Goal: Task Accomplishment & Management: Use online tool/utility

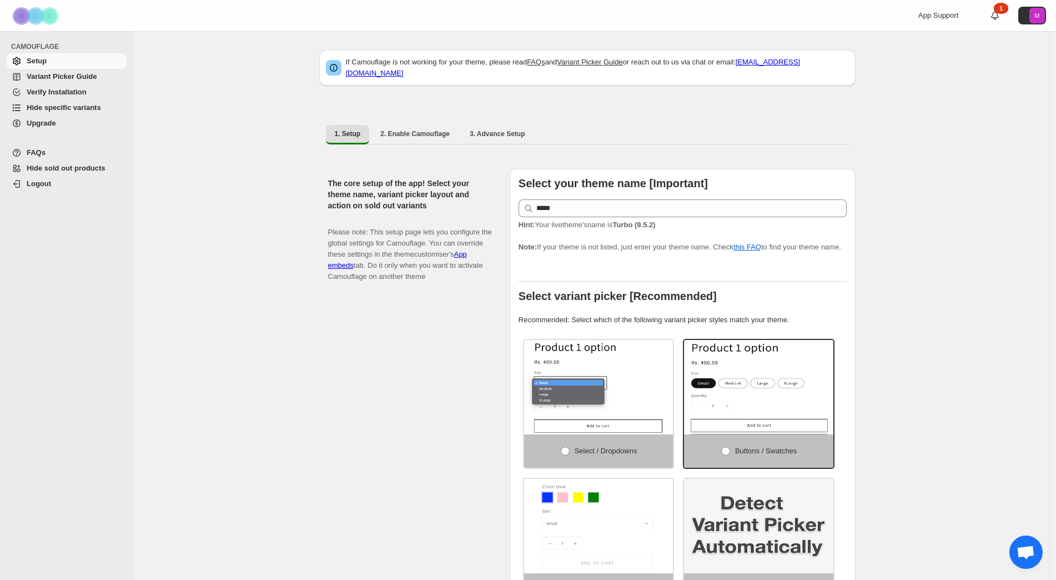
click at [63, 106] on span "Hide specific variants" at bounding box center [64, 107] width 74 height 8
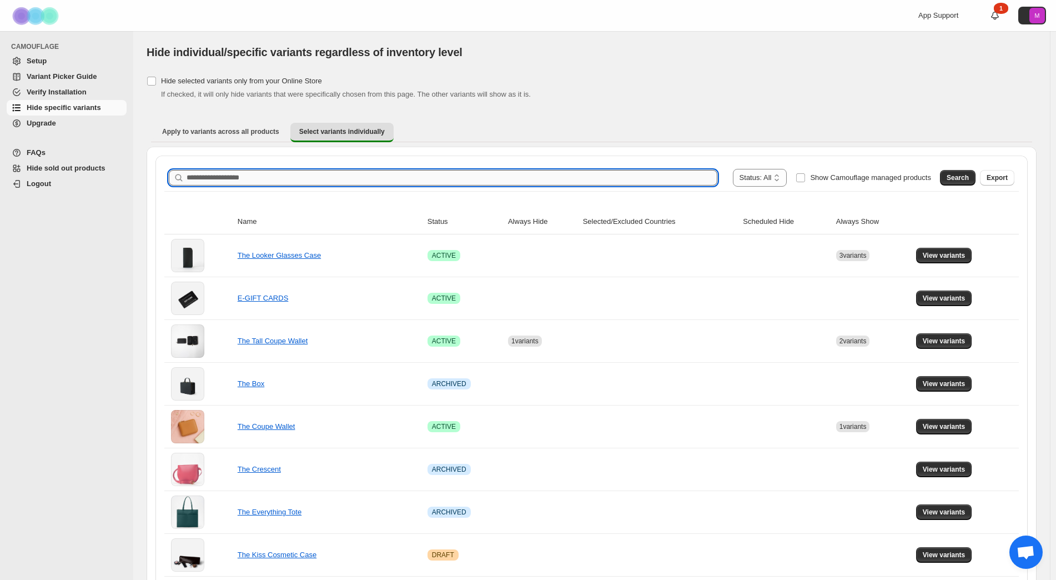
click at [272, 174] on input "Search product name" at bounding box center [452, 178] width 531 height 16
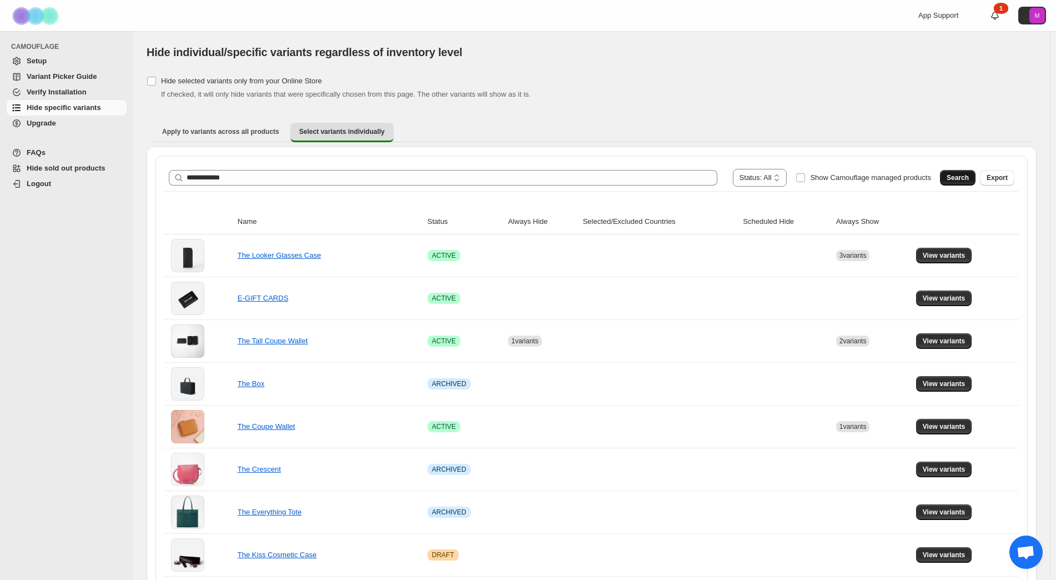
click at [969, 174] on span "Search" at bounding box center [957, 177] width 22 height 9
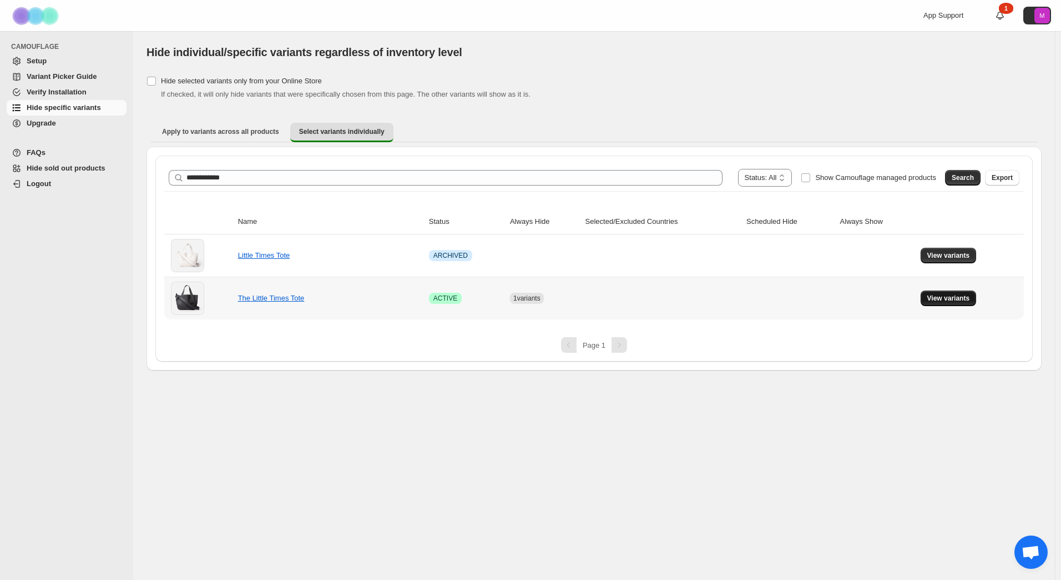
click at [946, 298] on span "View variants" at bounding box center [949, 298] width 43 height 9
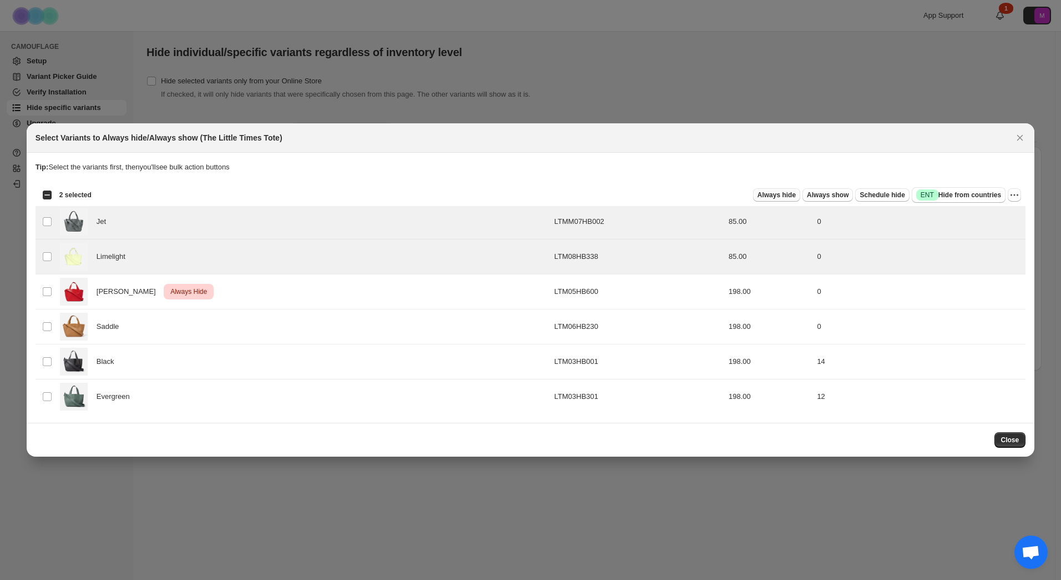
click at [779, 195] on span "Always hide" at bounding box center [777, 194] width 38 height 9
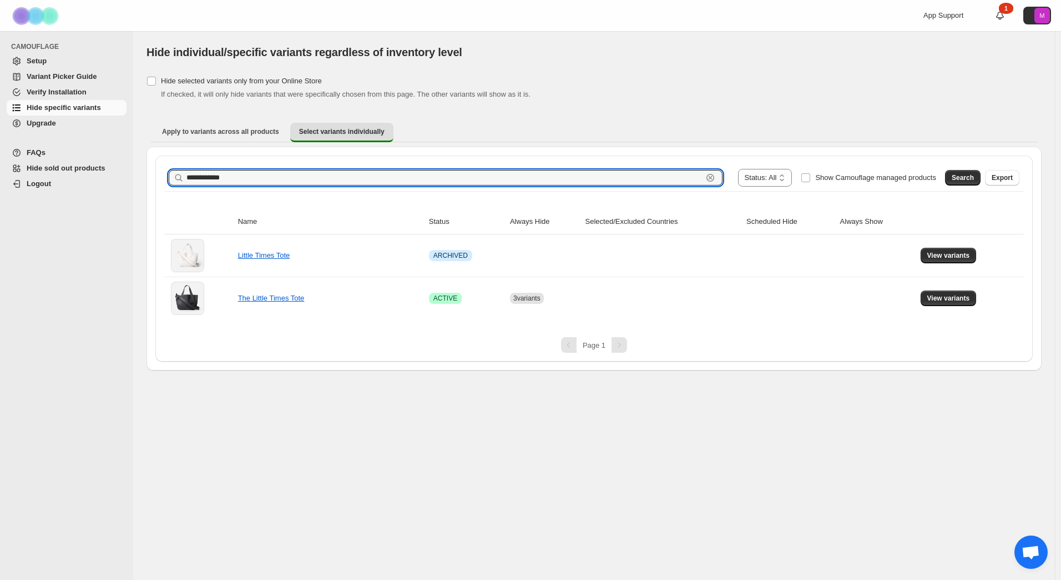
drag, startPoint x: 234, startPoint y: 177, endPoint x: 147, endPoint y: 182, distance: 87.3
click at [147, 182] on div "**********" at bounding box center [594, 259] width 895 height 224
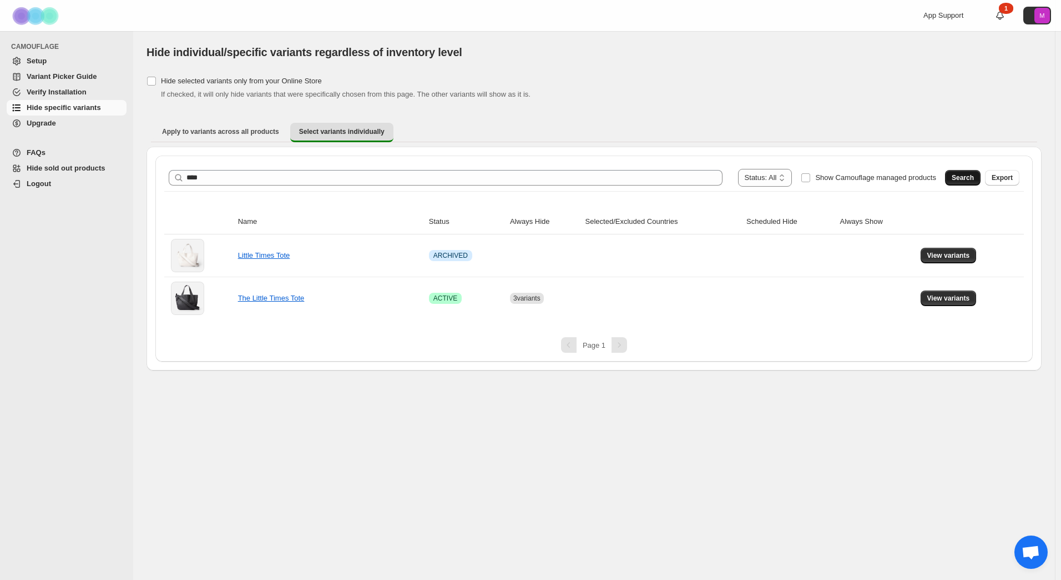
click at [963, 173] on button "Search" at bounding box center [963, 178] width 36 height 16
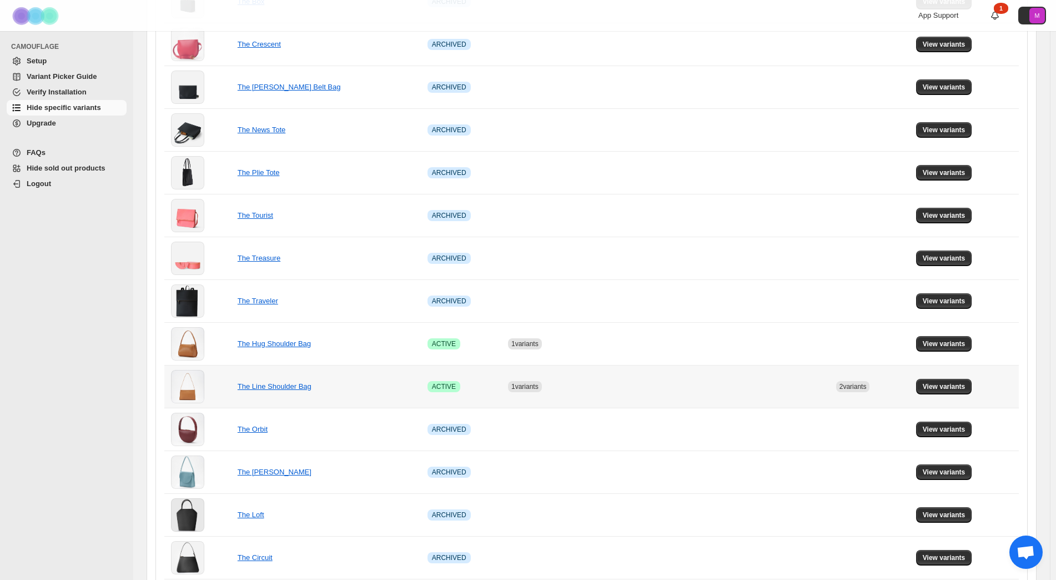
scroll to position [278, 0]
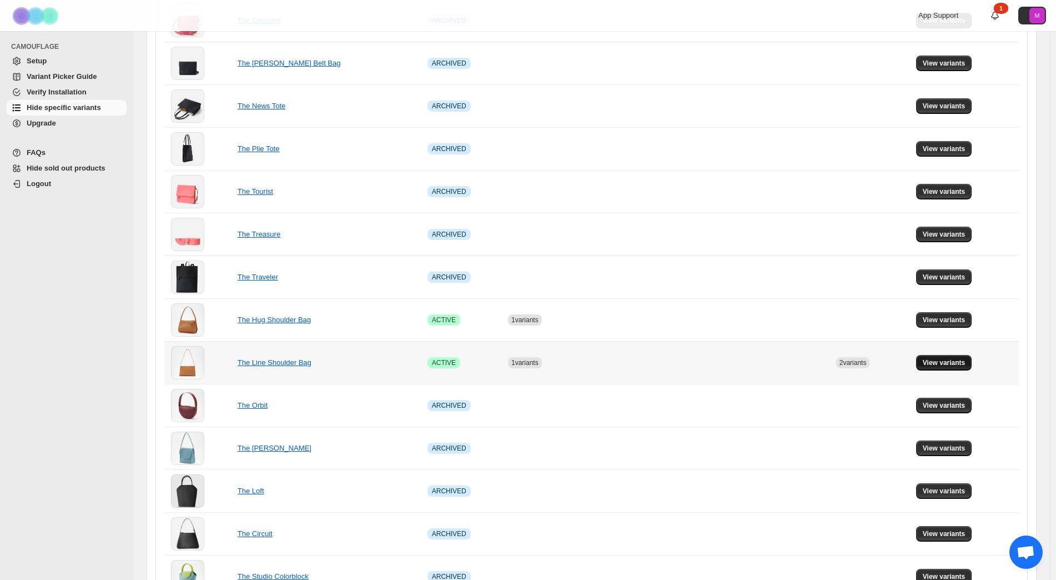
click at [945, 360] on span "View variants" at bounding box center [944, 362] width 43 height 9
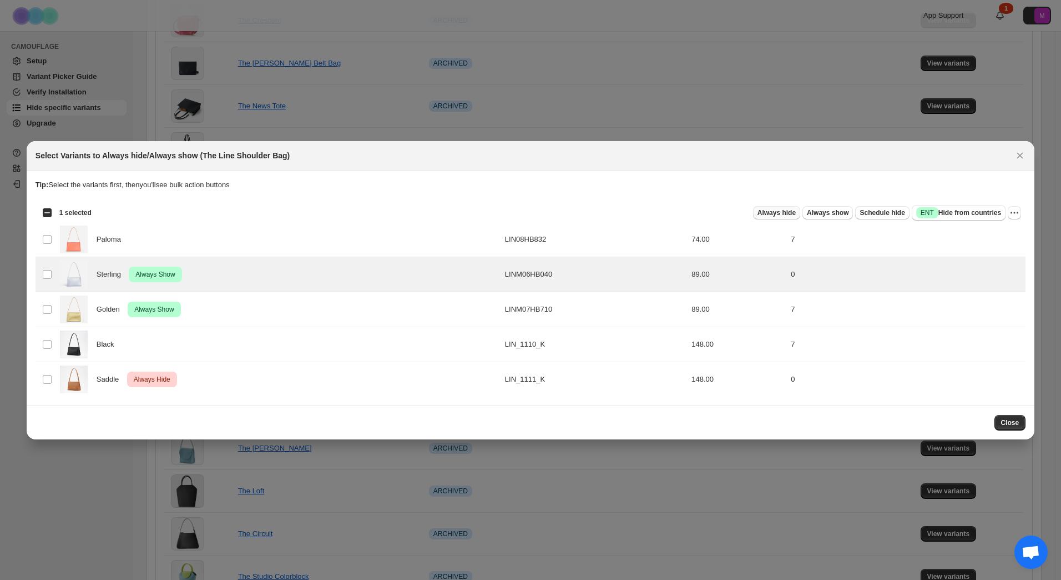
click at [778, 214] on span "Always hide" at bounding box center [777, 212] width 38 height 9
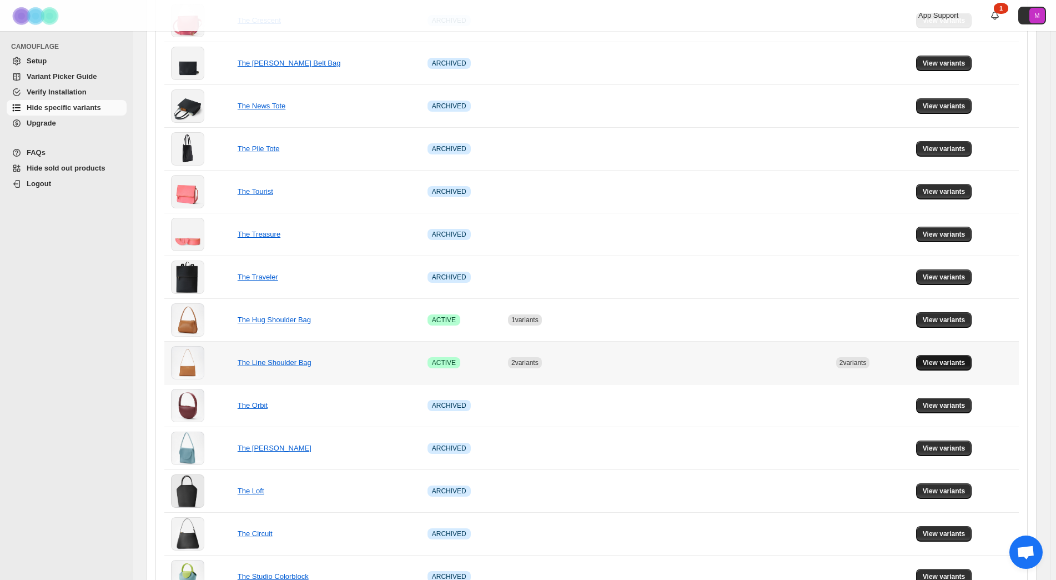
click at [944, 357] on button "View variants" at bounding box center [944, 363] width 56 height 16
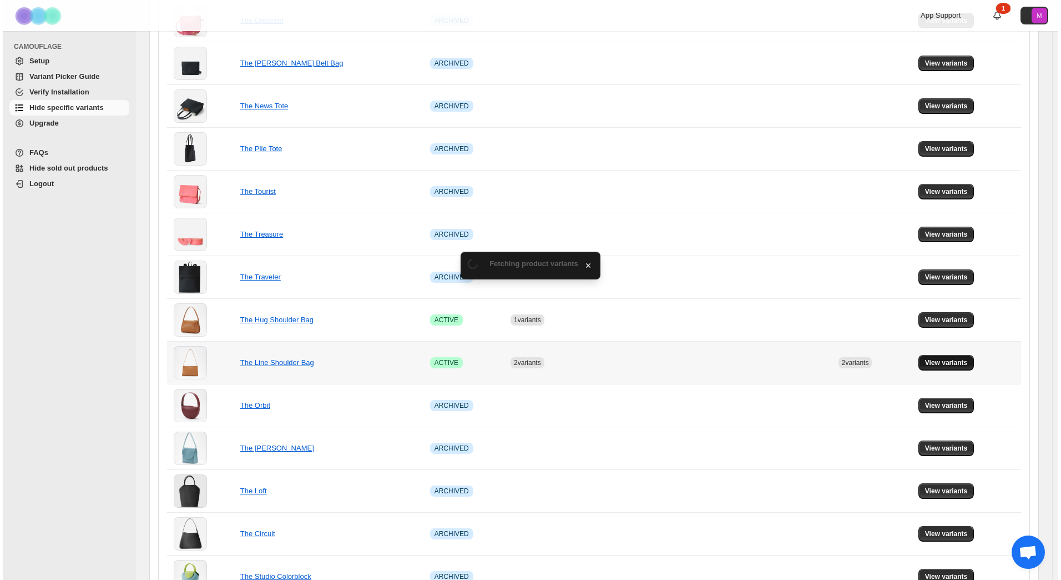
scroll to position [0, 0]
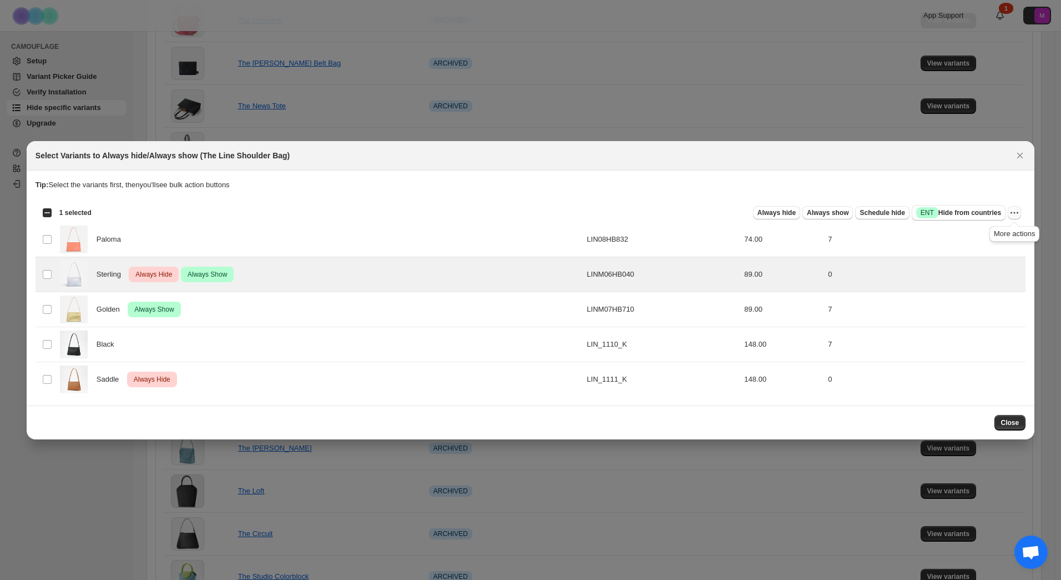
click at [1010, 213] on icon "More actions" at bounding box center [1014, 212] width 11 height 11
click at [985, 251] on span "Undo always show" at bounding box center [964, 253] width 60 height 8
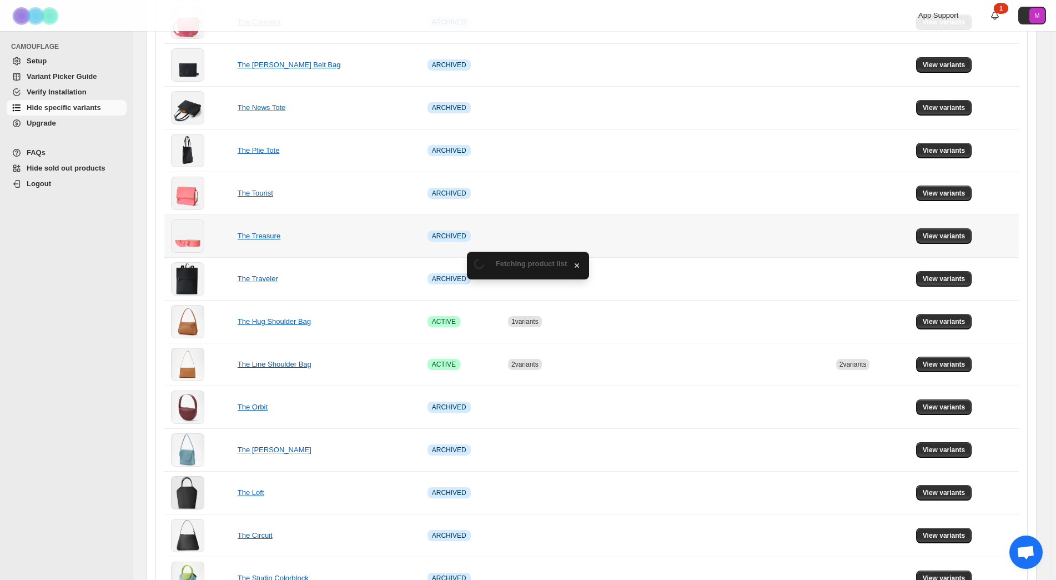
scroll to position [278, 0]
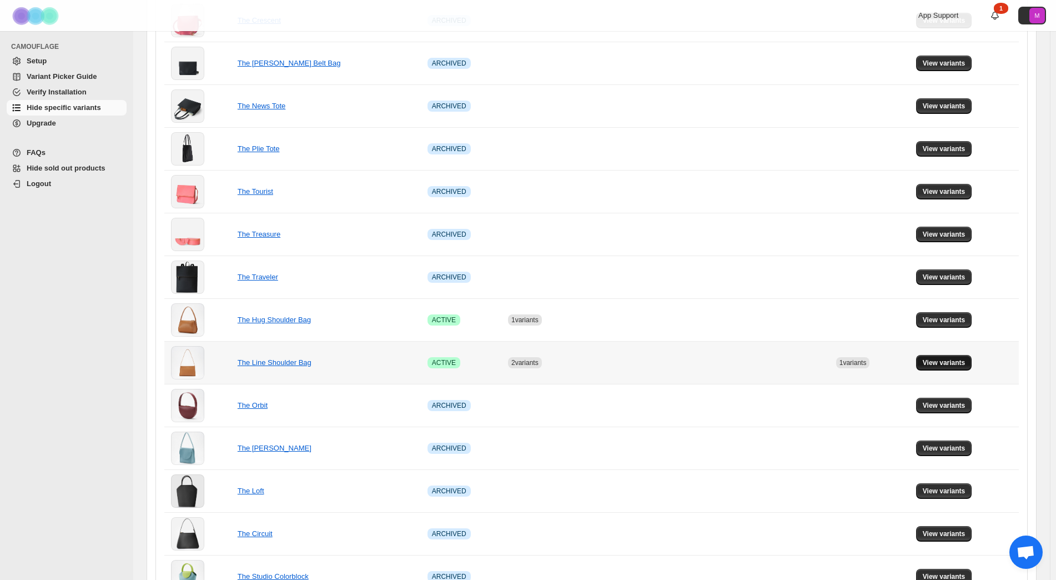
click at [943, 360] on span "View variants" at bounding box center [944, 362] width 43 height 9
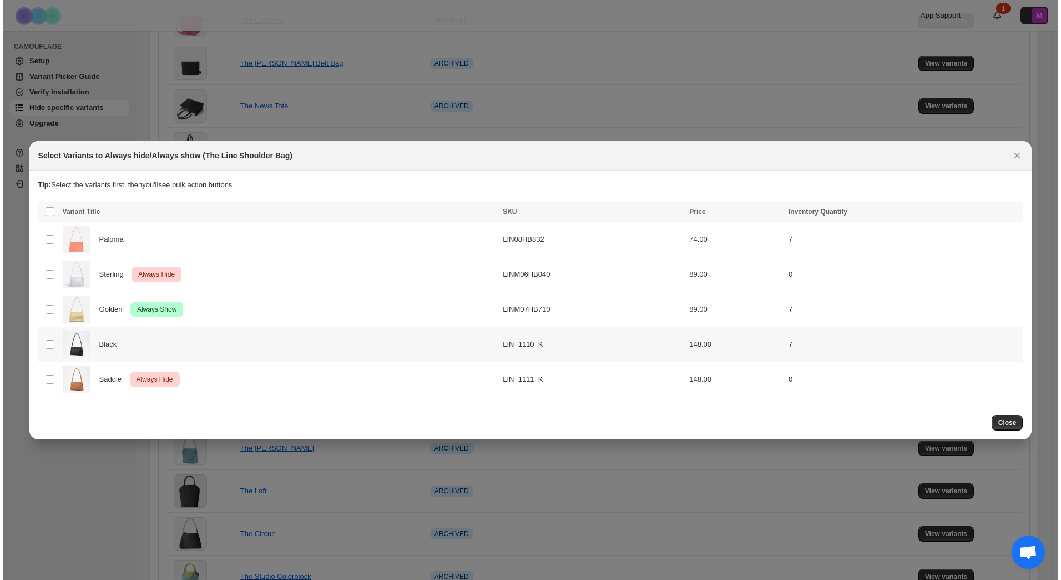
scroll to position [0, 0]
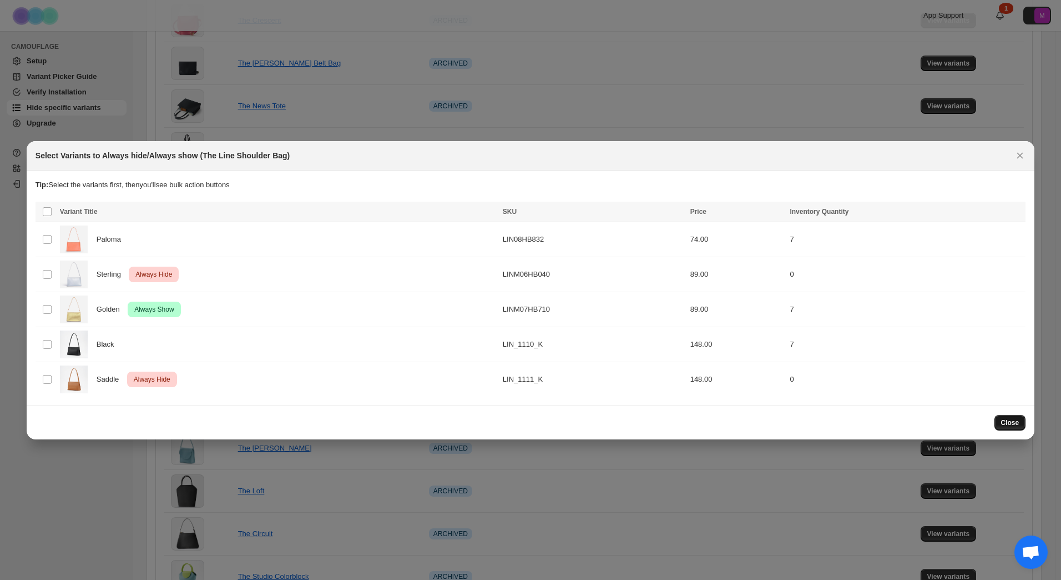
click at [1013, 423] on span "Close" at bounding box center [1010, 422] width 18 height 9
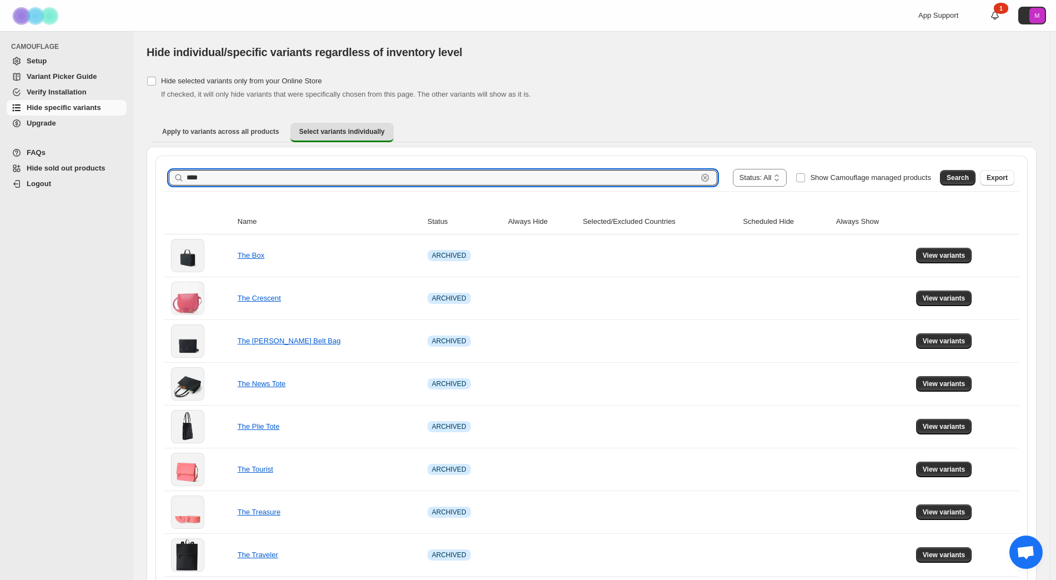
drag, startPoint x: 216, startPoint y: 179, endPoint x: 84, endPoint y: 180, distance: 131.6
click at [84, 180] on div "**********" at bounding box center [528, 484] width 1056 height 969
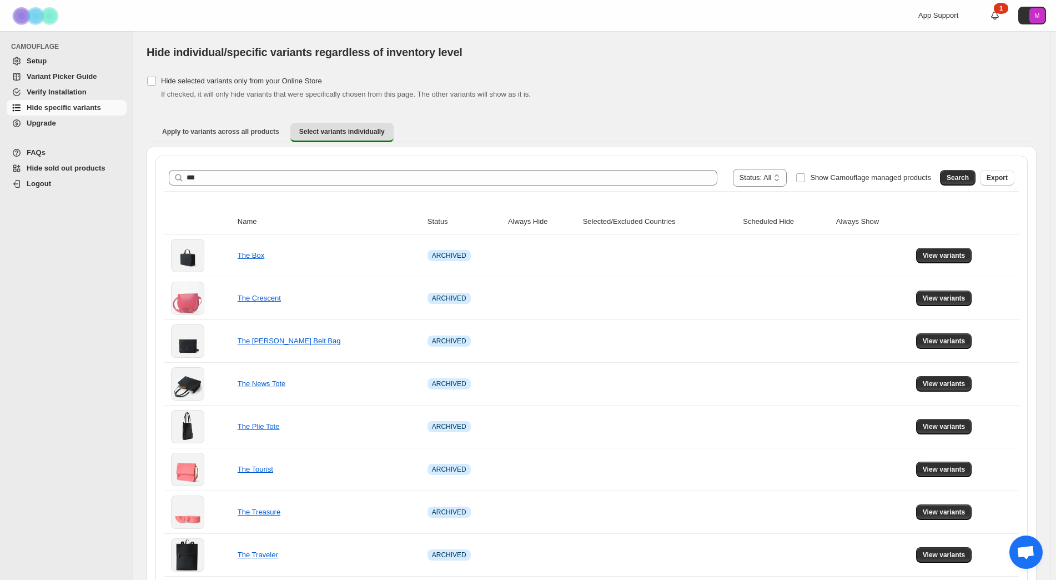
click at [947, 179] on div "Search Export" at bounding box center [974, 175] width 79 height 22
click at [957, 177] on span "Search" at bounding box center [957, 177] width 22 height 9
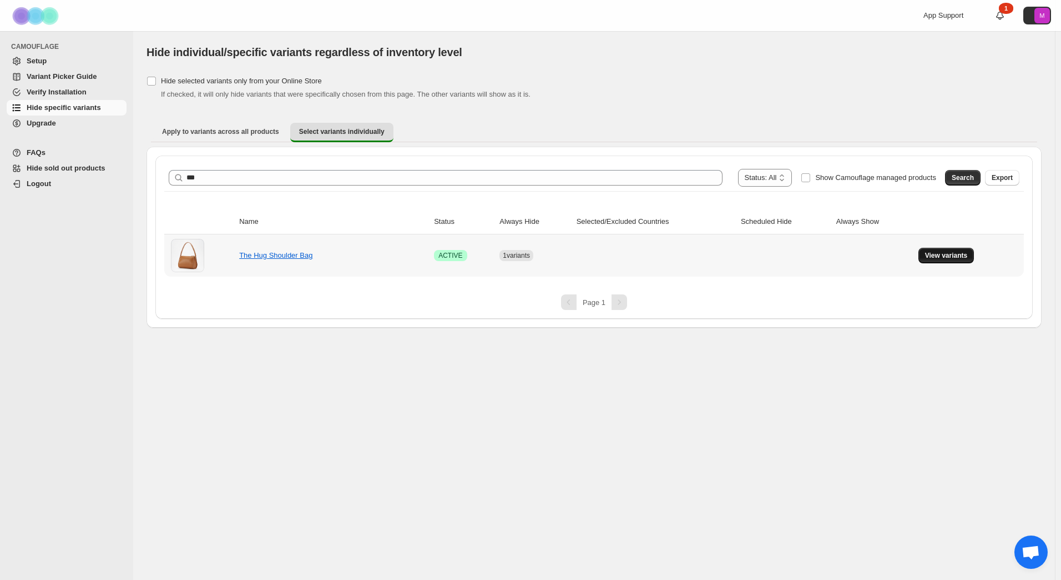
click at [939, 249] on button "View variants" at bounding box center [947, 256] width 56 height 16
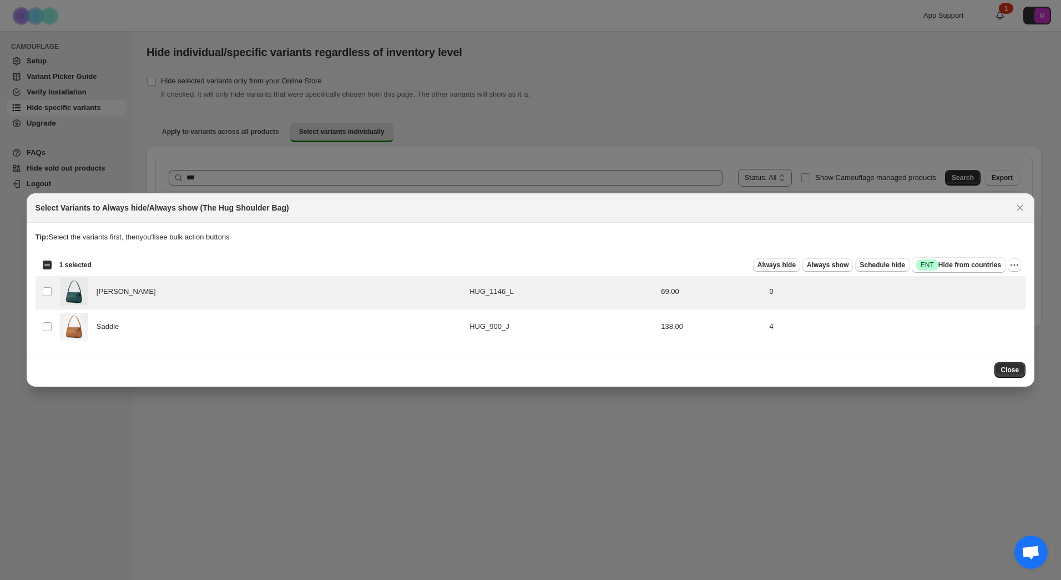
click at [796, 264] on span "Always hide" at bounding box center [777, 264] width 38 height 9
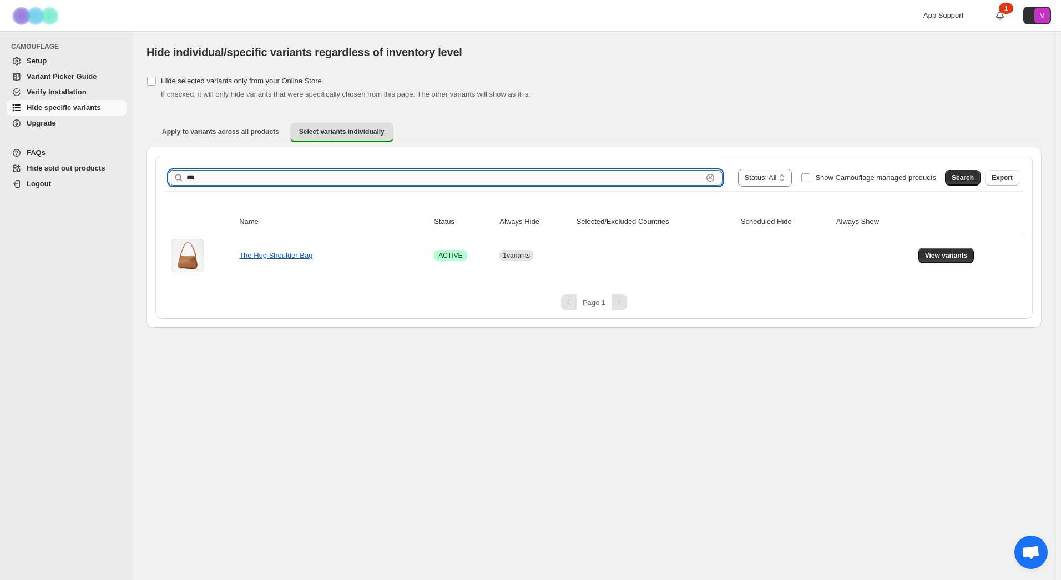
click at [203, 183] on input "***" at bounding box center [445, 178] width 516 height 16
drag, startPoint x: 206, startPoint y: 178, endPoint x: 142, endPoint y: 179, distance: 64.9
click at [142, 179] on div "**********" at bounding box center [594, 179] width 922 height 296
type input "*"
click at [969, 180] on span "Search" at bounding box center [963, 177] width 22 height 9
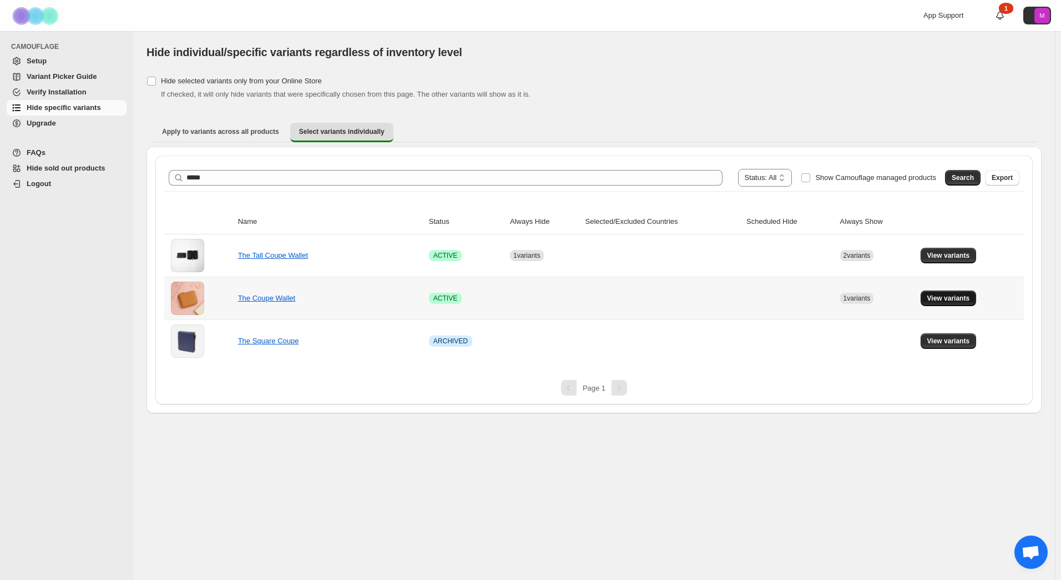
click at [959, 304] on button "View variants" at bounding box center [949, 298] width 56 height 16
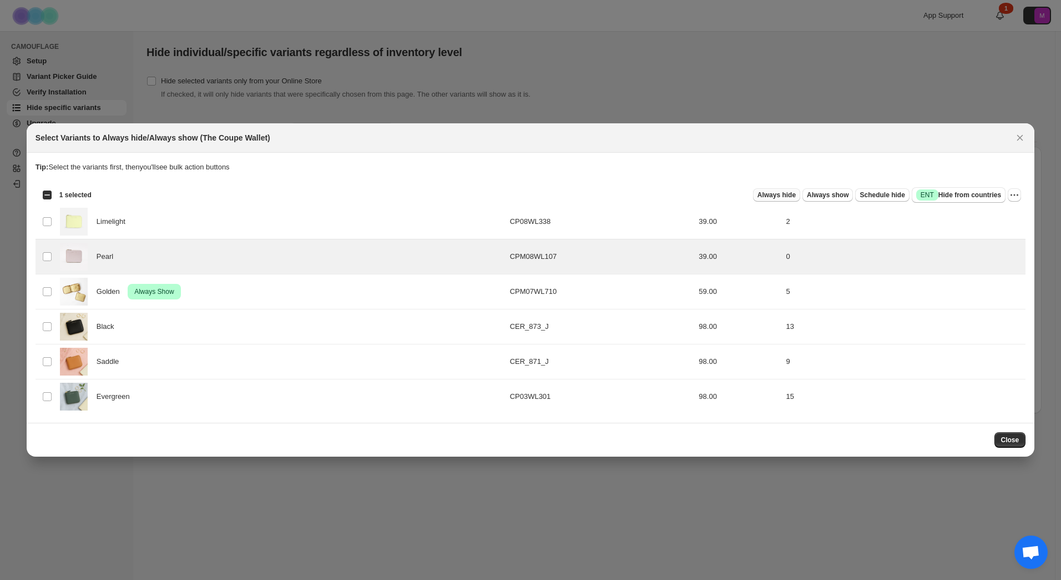
click at [789, 196] on span "Always hide" at bounding box center [777, 194] width 38 height 9
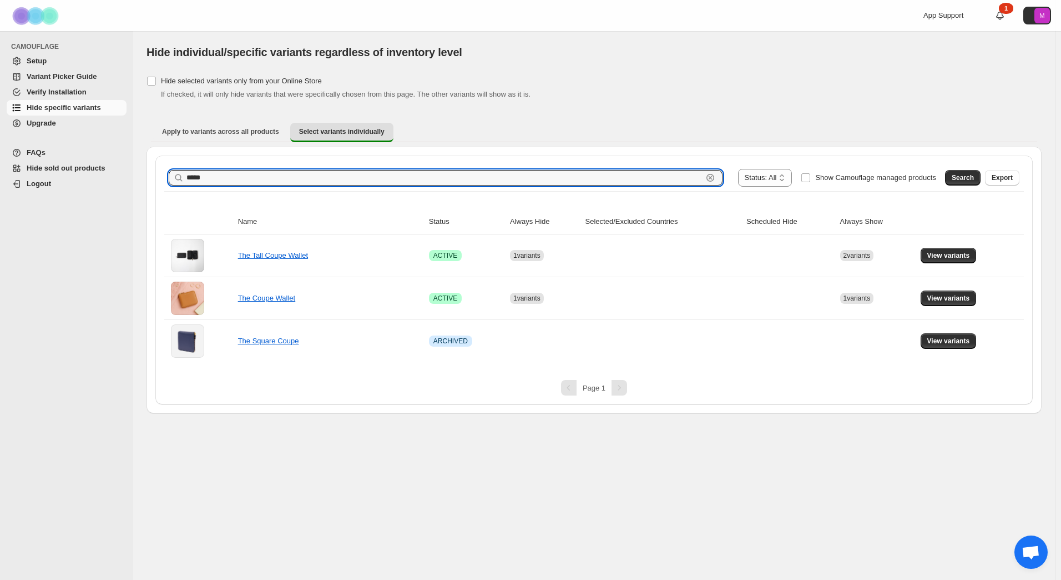
drag, startPoint x: 235, startPoint y: 174, endPoint x: 79, endPoint y: 201, distance: 158.2
click at [79, 201] on div "**********" at bounding box center [530, 290] width 1061 height 580
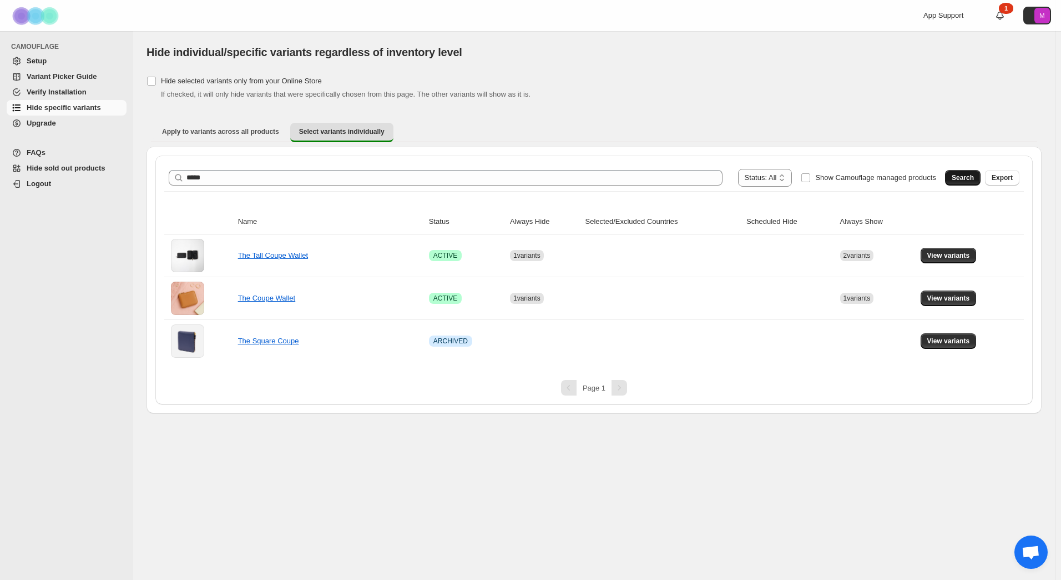
click at [954, 175] on button "Search" at bounding box center [963, 178] width 36 height 16
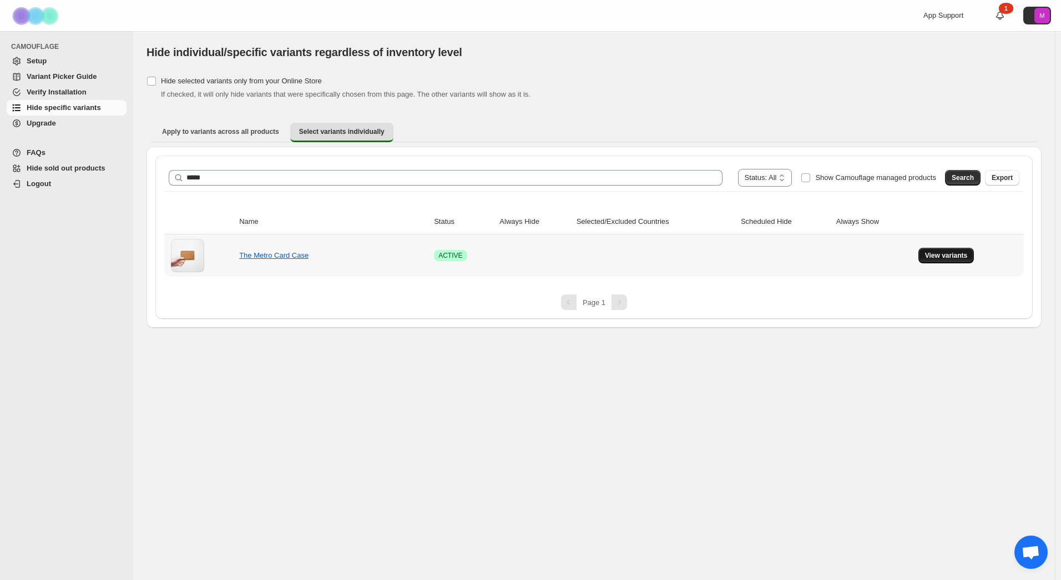
click at [965, 253] on span "View variants" at bounding box center [946, 255] width 43 height 9
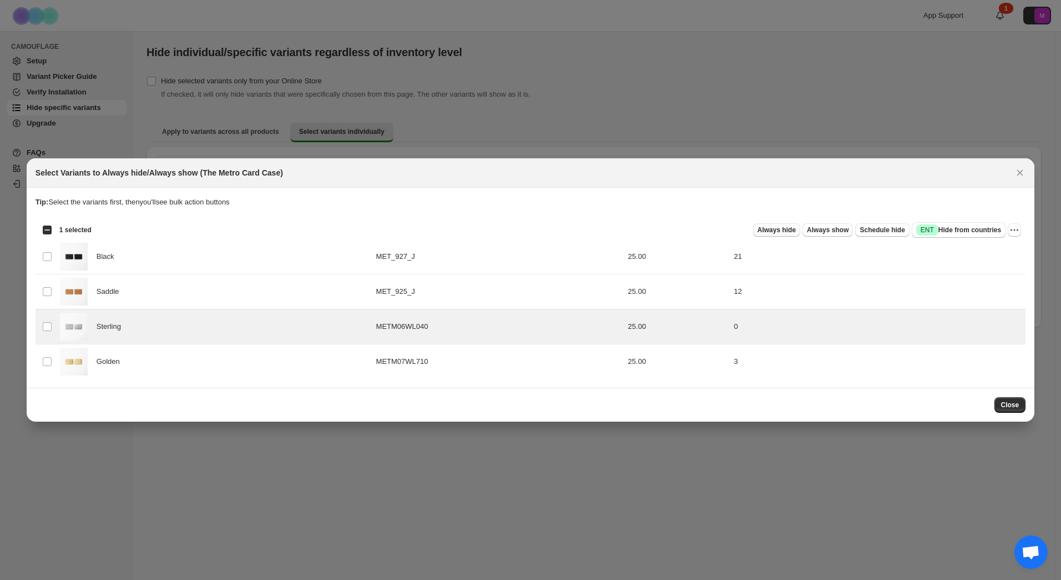
click at [796, 228] on span "Always hide" at bounding box center [777, 229] width 38 height 9
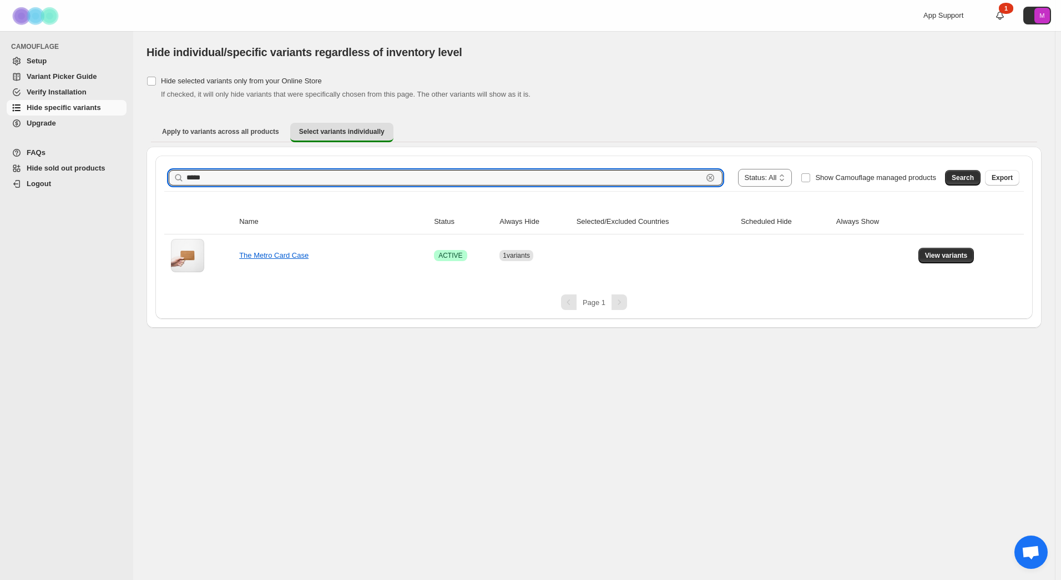
drag, startPoint x: 184, startPoint y: 178, endPoint x: 109, endPoint y: 174, distance: 74.5
click at [142, 178] on div "**********" at bounding box center [594, 179] width 922 height 296
click at [971, 177] on span "Search" at bounding box center [963, 177] width 22 height 9
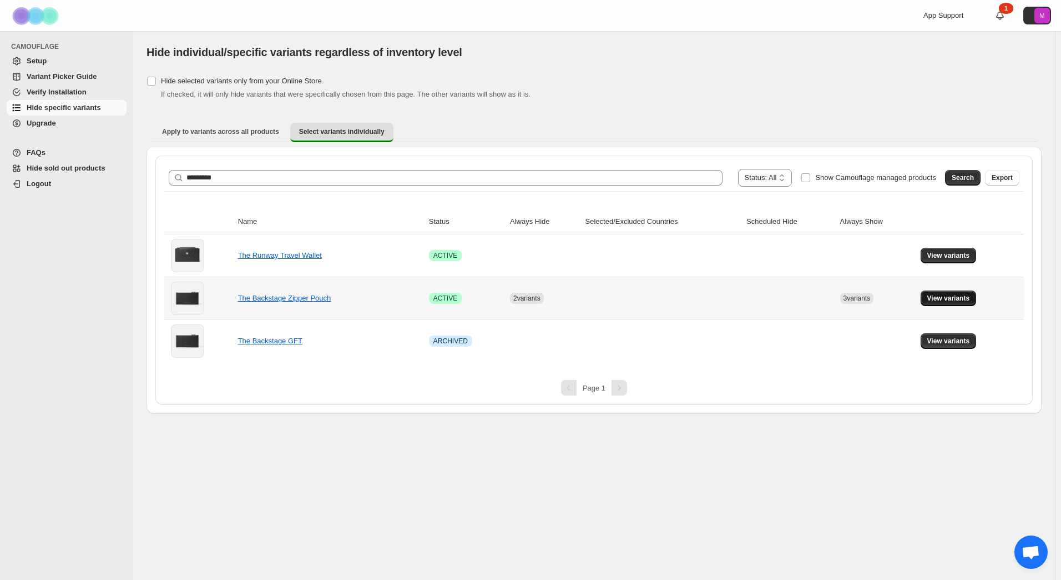
click at [959, 296] on span "View variants" at bounding box center [949, 298] width 43 height 9
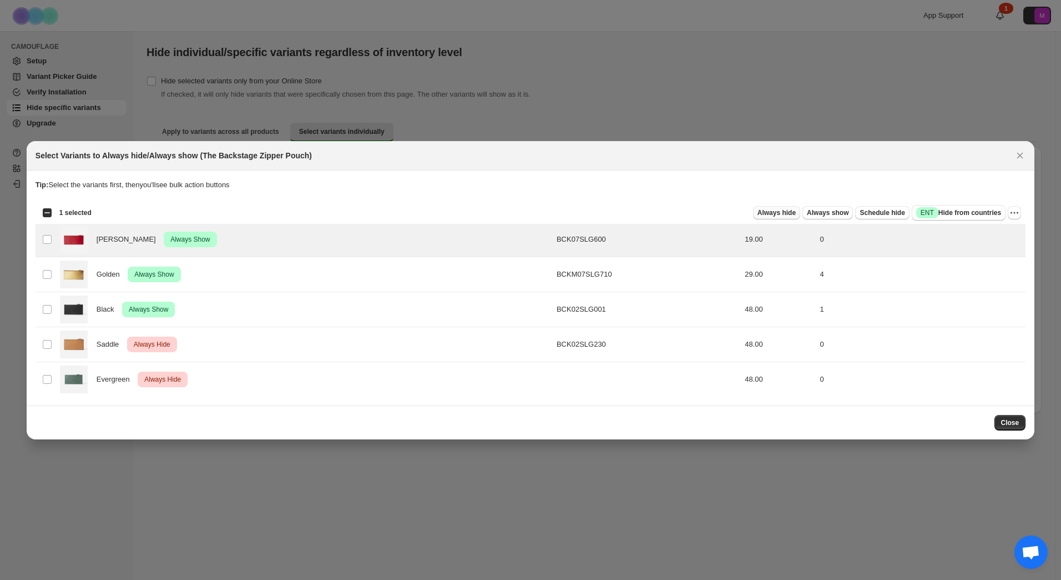
click at [773, 215] on span "Always hide" at bounding box center [777, 212] width 38 height 9
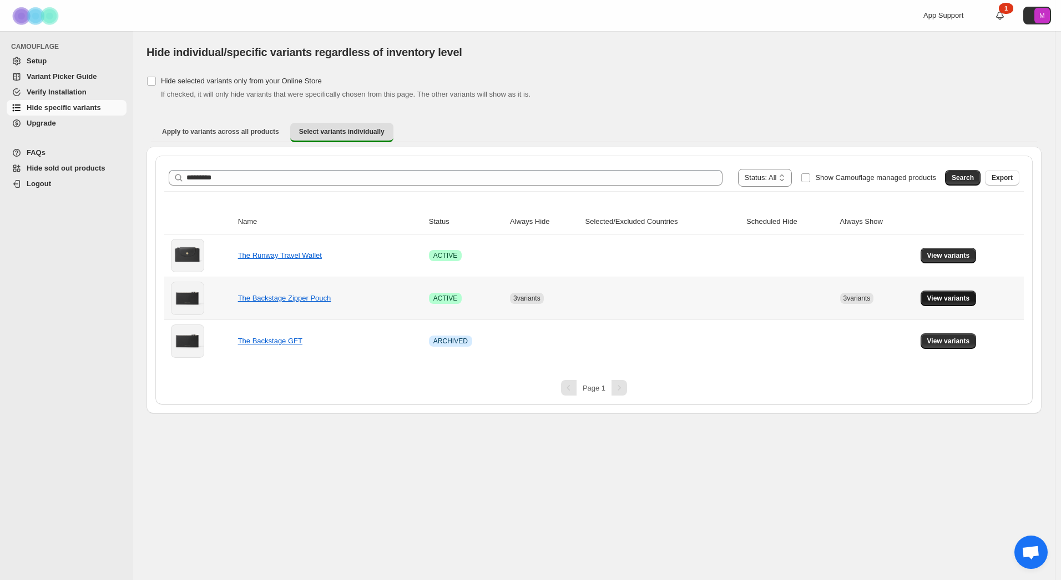
click at [938, 294] on span "View variants" at bounding box center [949, 298] width 43 height 9
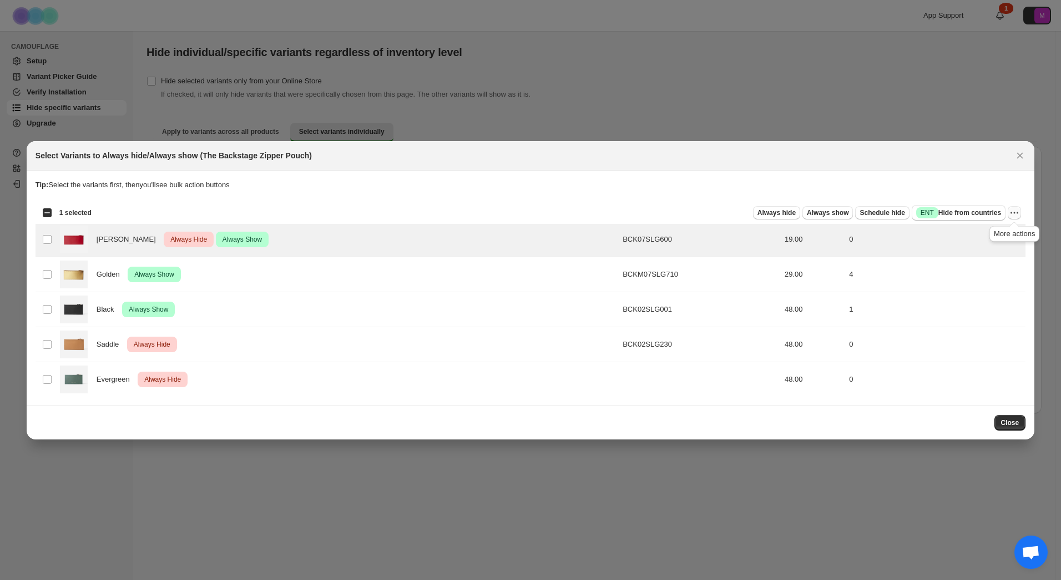
click at [1014, 214] on icon "More actions" at bounding box center [1014, 212] width 11 height 11
click at [1002, 250] on span "Undo always show" at bounding box center [974, 253] width 80 height 11
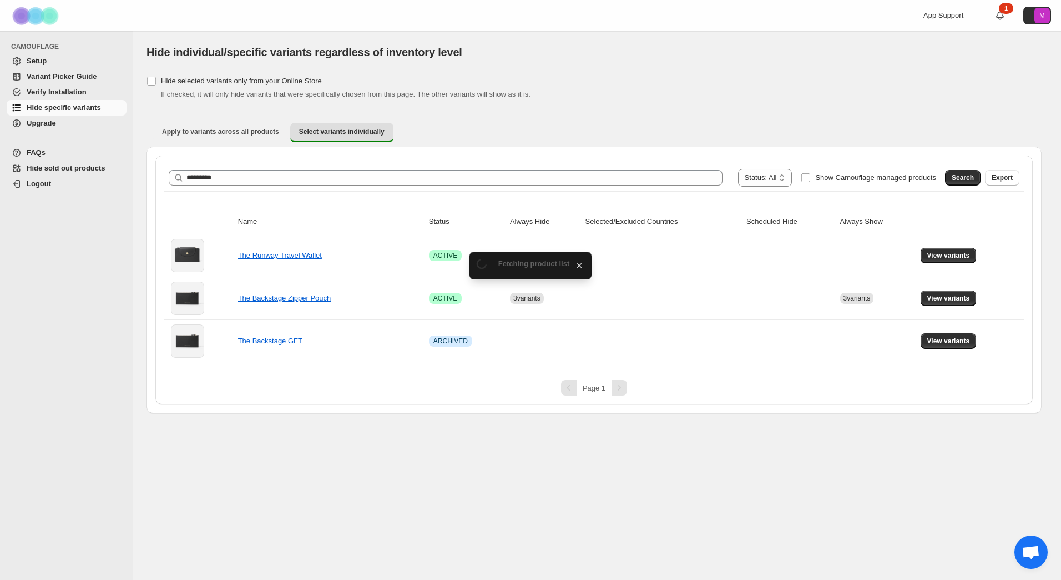
click at [1008, 418] on div "**********" at bounding box center [594, 305] width 922 height 548
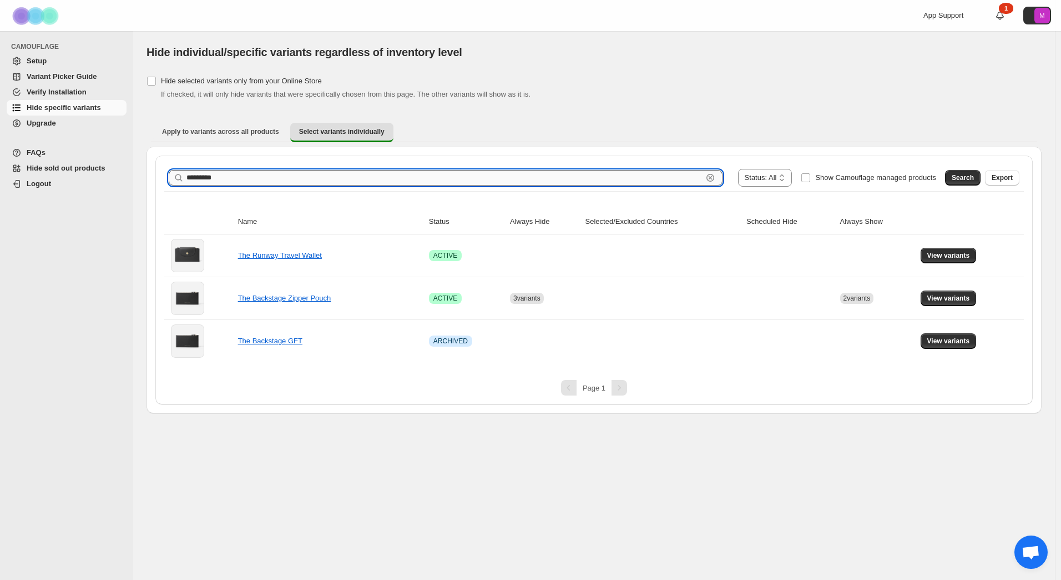
click at [209, 174] on input "*********" at bounding box center [445, 178] width 516 height 16
drag, startPoint x: 230, startPoint y: 172, endPoint x: 104, endPoint y: 178, distance: 126.7
click at [104, 178] on div "**********" at bounding box center [530, 290] width 1061 height 580
type input "******"
click at [959, 175] on span "Search" at bounding box center [963, 177] width 22 height 9
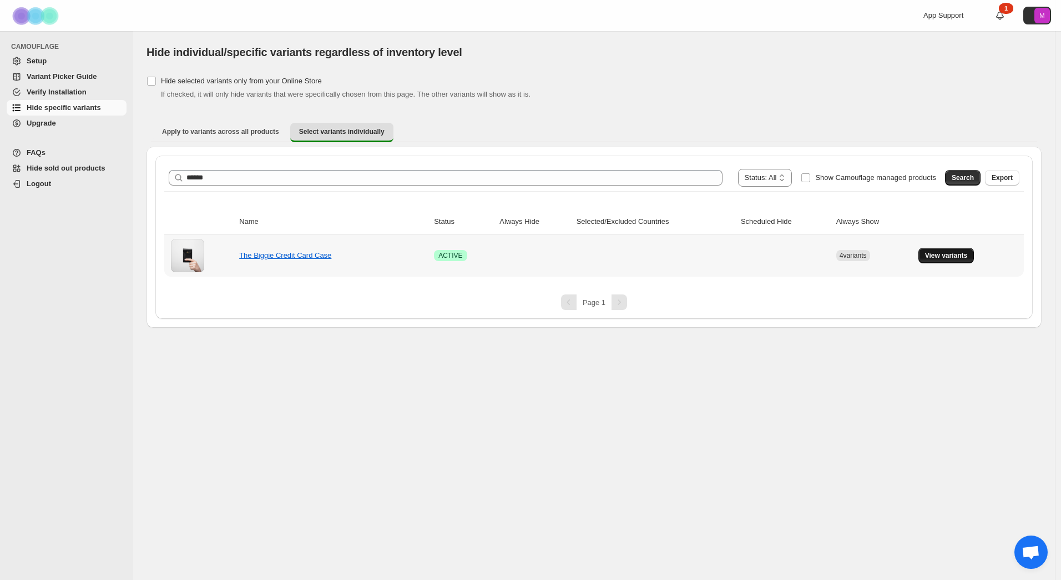
click at [961, 259] on span "View variants" at bounding box center [946, 255] width 43 height 9
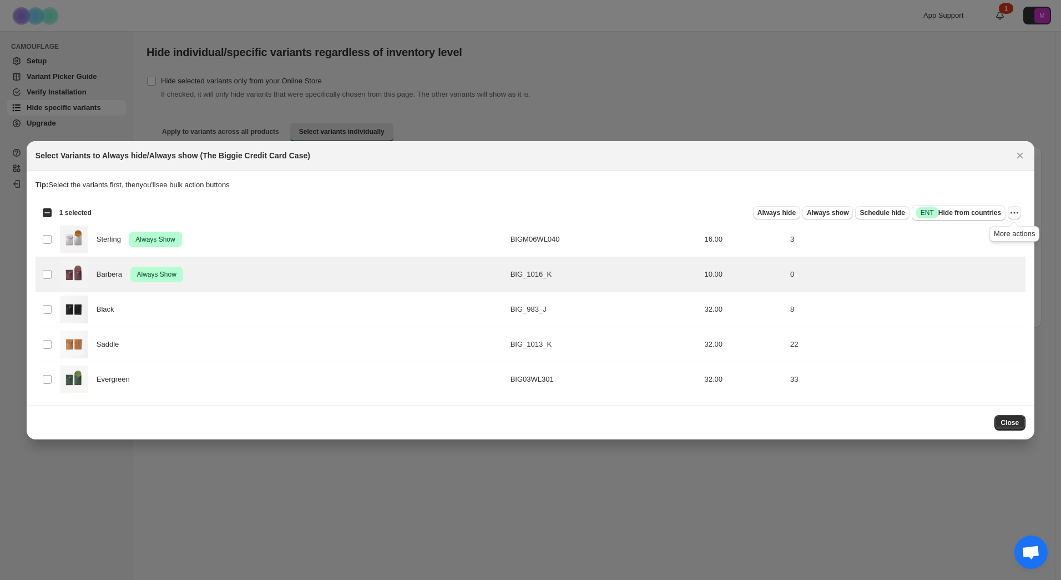
click at [1015, 213] on icon "More actions" at bounding box center [1015, 212] width 2 height 2
click at [982, 251] on span "Undo always show" at bounding box center [964, 253] width 60 height 8
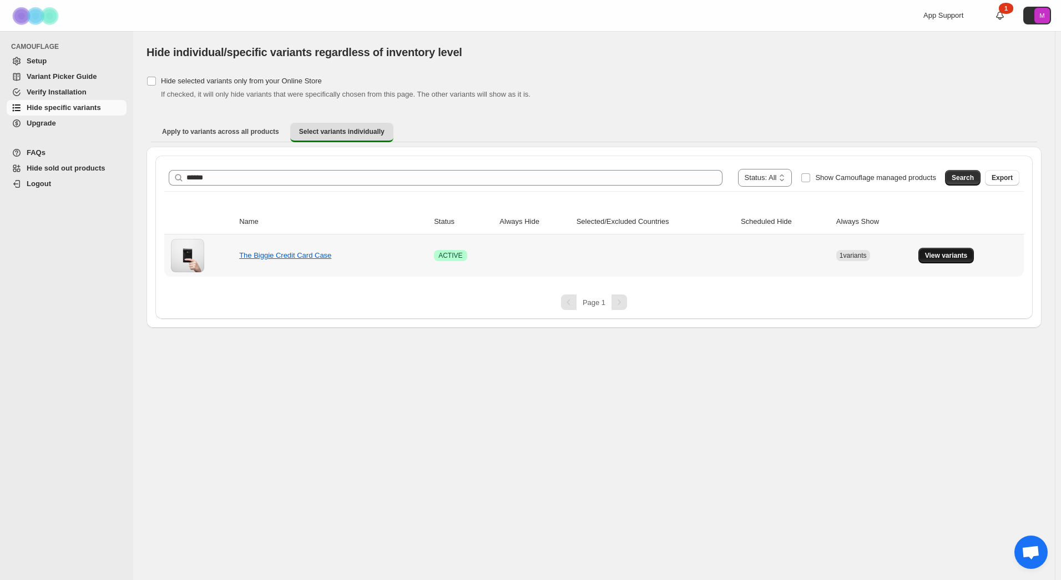
click at [954, 258] on span "View variants" at bounding box center [946, 255] width 43 height 9
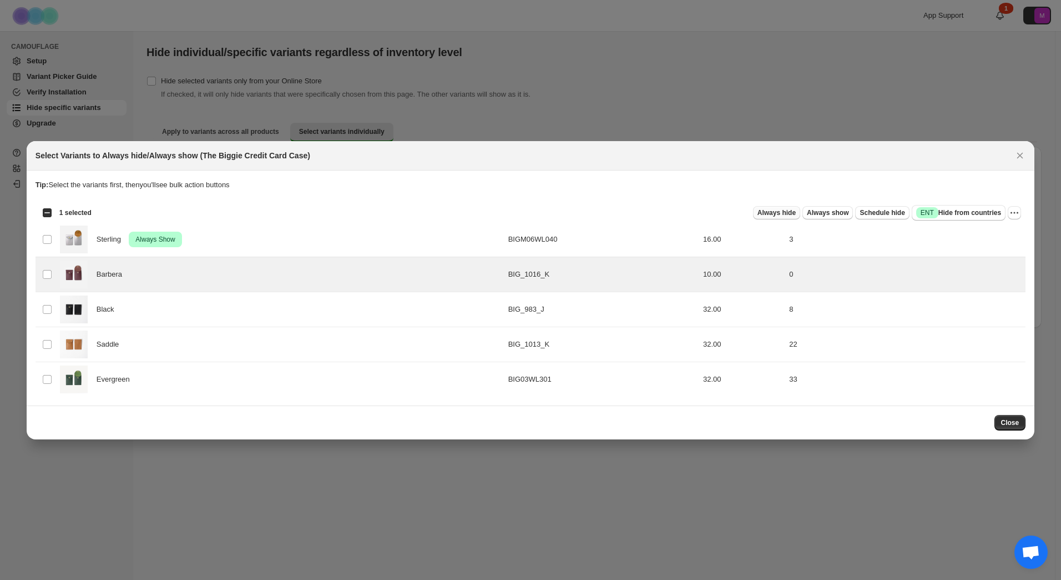
click at [785, 211] on span "Always hide" at bounding box center [777, 212] width 38 height 9
